Goal: Task Accomplishment & Management: Manage account settings

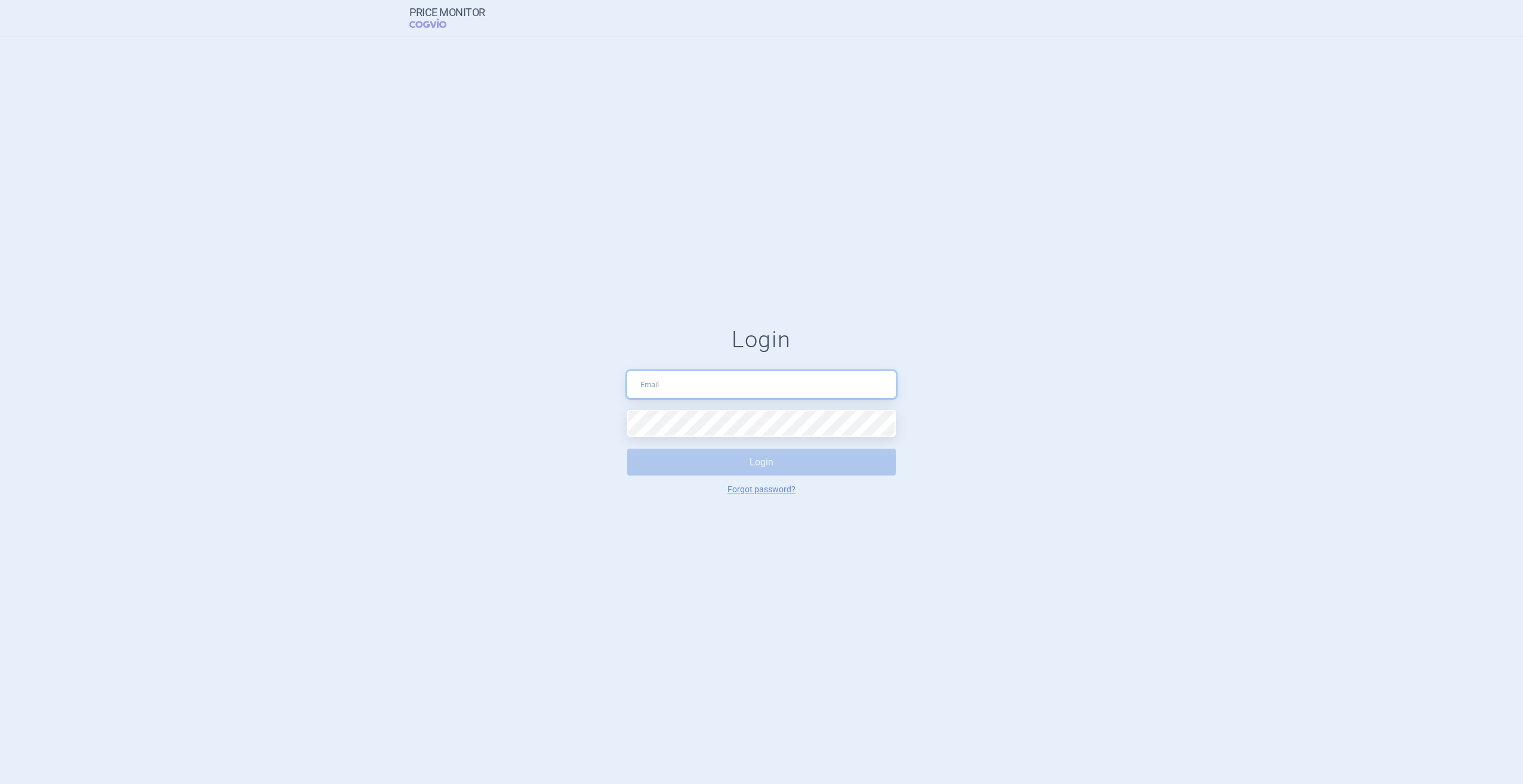
type input "[PERSON_NAME][EMAIL_ADDRESS][PERSON_NAME][DOMAIN_NAME]"
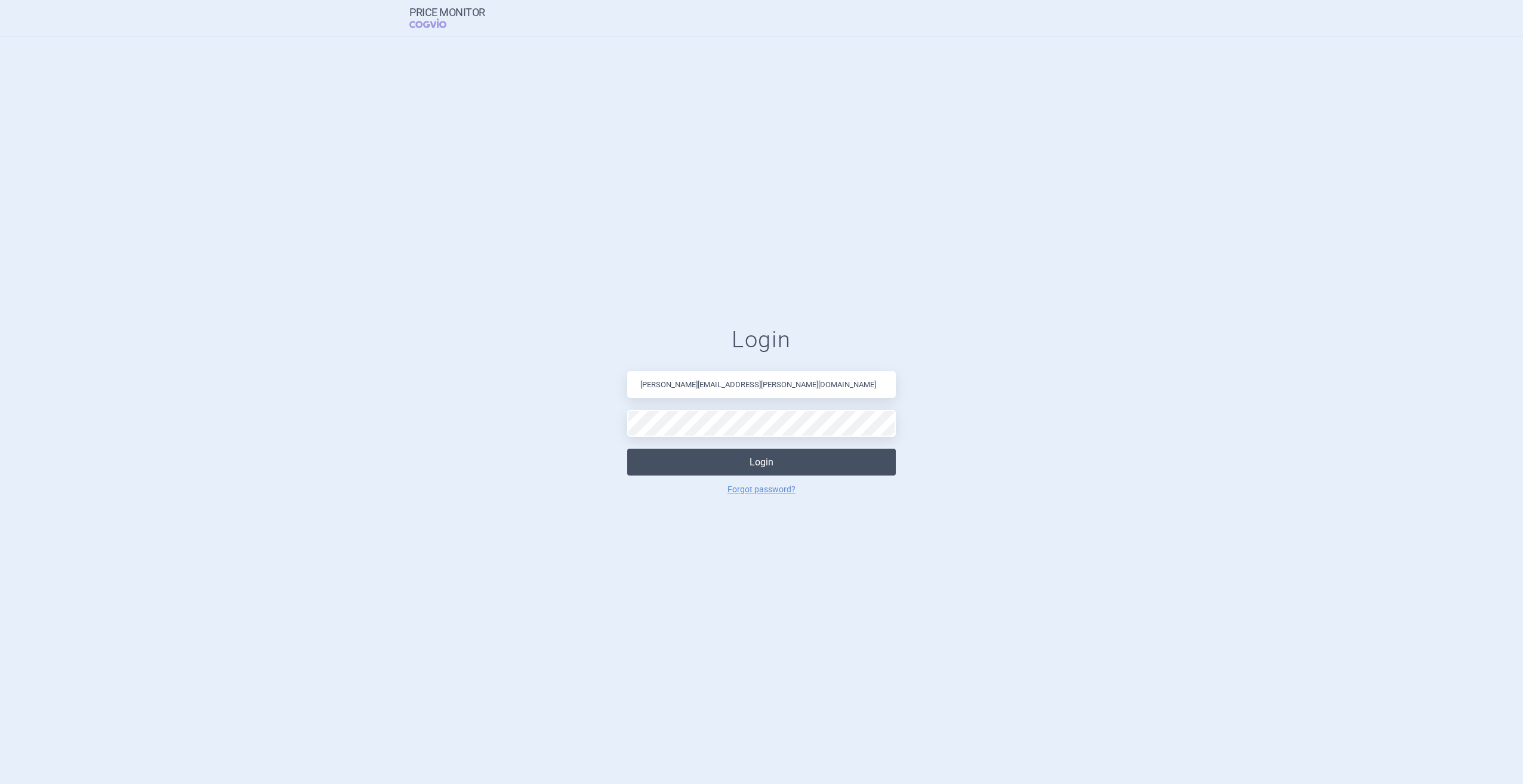
click at [635, 465] on button "Login" at bounding box center [761, 462] width 269 height 27
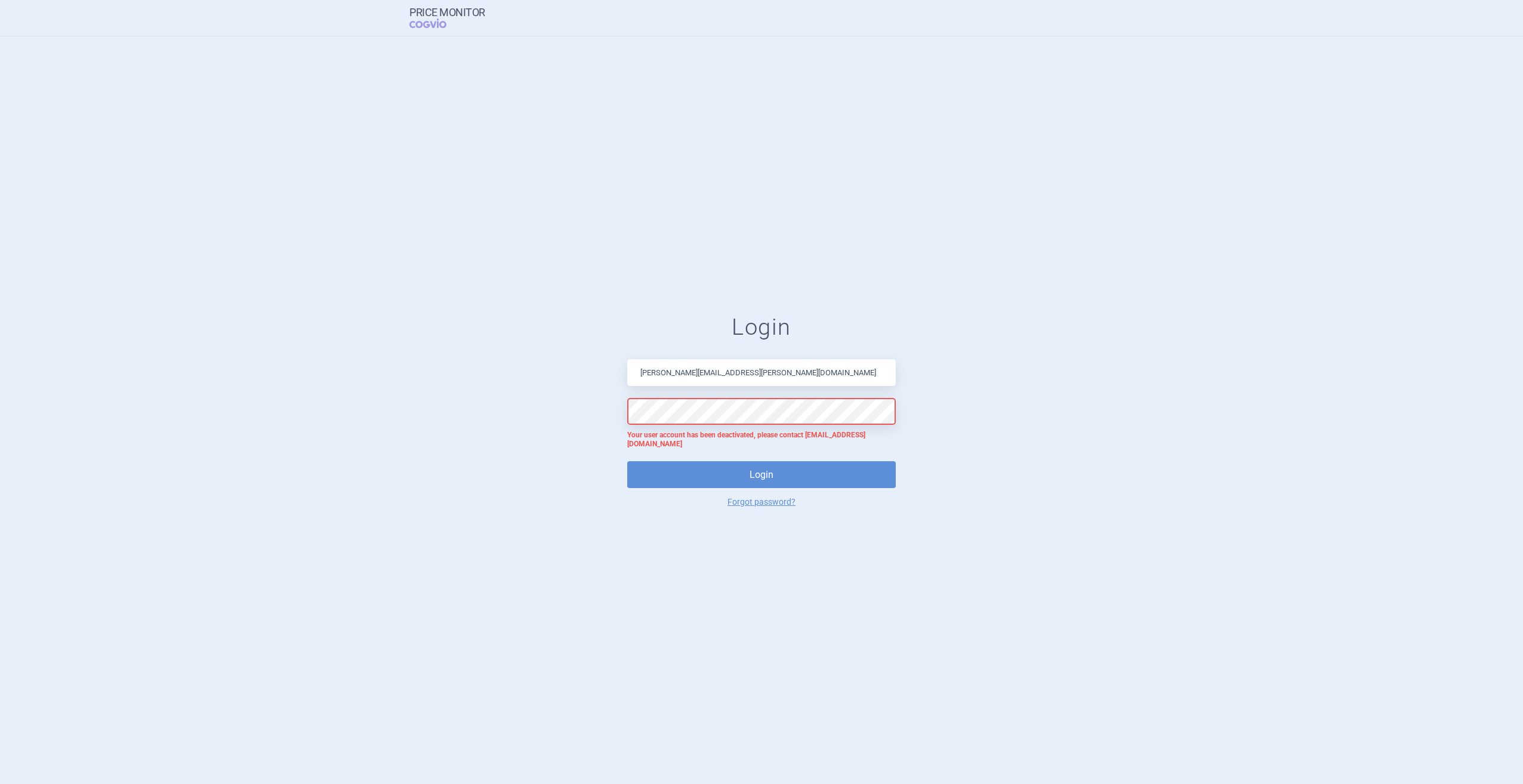
click at [980, 426] on form "Login [PERSON_NAME][EMAIL_ADDRESS][PERSON_NAME][DOMAIN_NAME] Your user account …" at bounding box center [761, 410] width 1475 height 193
click at [857, 386] on input "[PERSON_NAME][EMAIL_ADDRESS][PERSON_NAME][DOMAIN_NAME]" at bounding box center [761, 372] width 269 height 27
click at [1046, 439] on form "Login Your user account has been deactivated, please contact [EMAIL_ADDRESS][DO…" at bounding box center [761, 410] width 1475 height 193
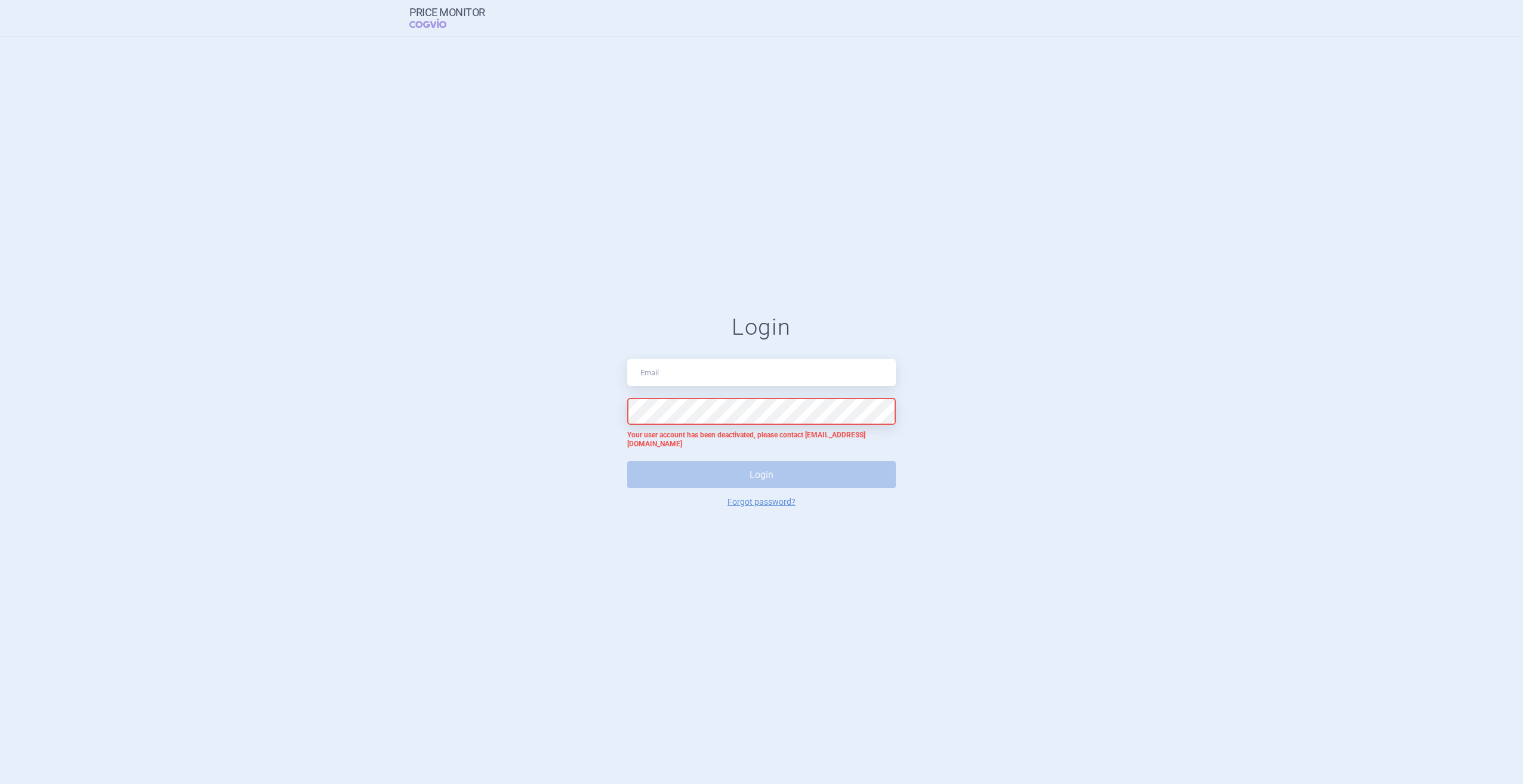
click at [766, 355] on div "Login Your user account has been deactivated, please contact [EMAIL_ADDRESS][DO…" at bounding box center [761, 410] width 269 height 193
click at [440, 27] on span "COGVIO" at bounding box center [436, 23] width 54 height 9
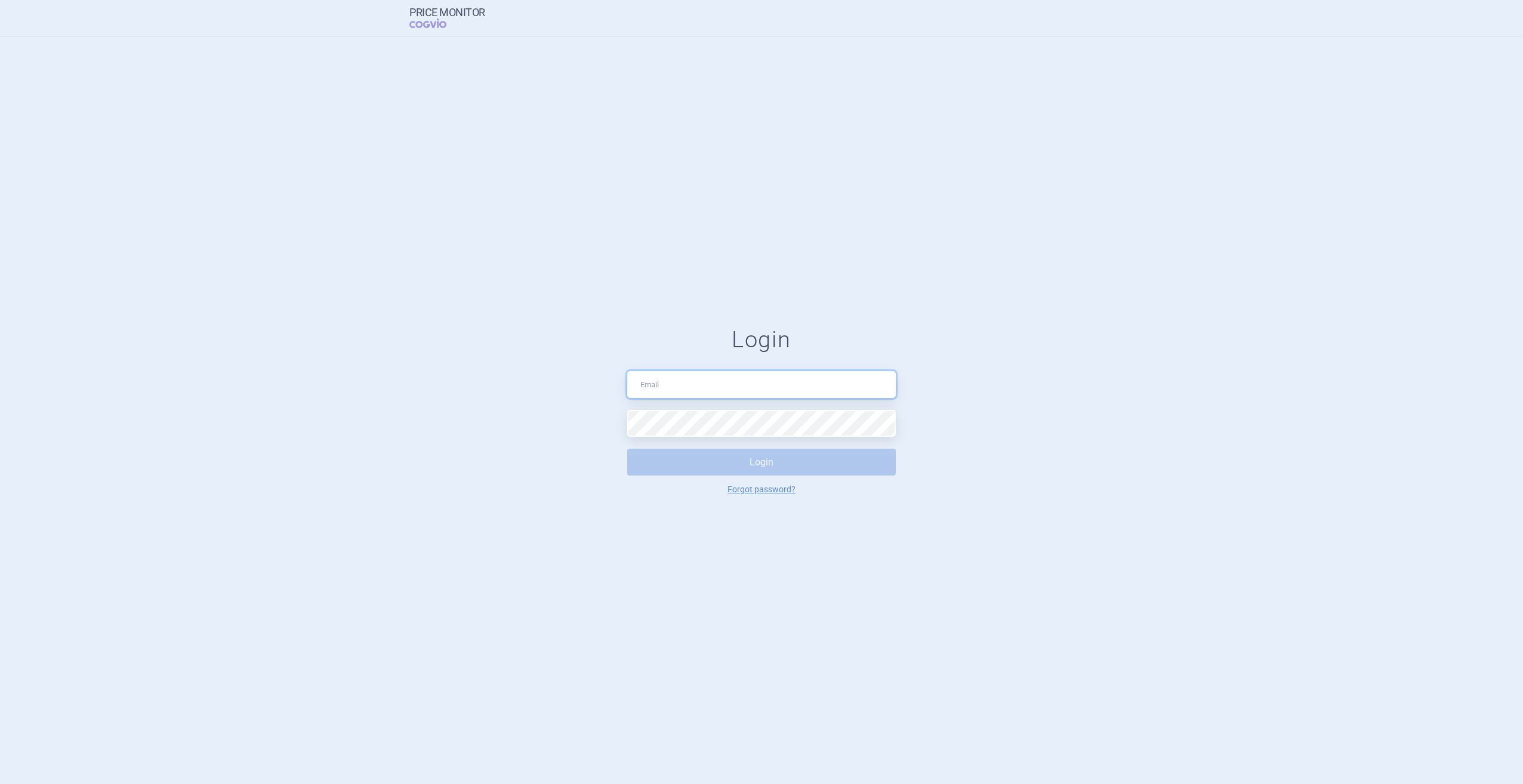
type input "[PERSON_NAME][EMAIL_ADDRESS][PERSON_NAME][DOMAIN_NAME]"
